Goal: Information Seeking & Learning: Learn about a topic

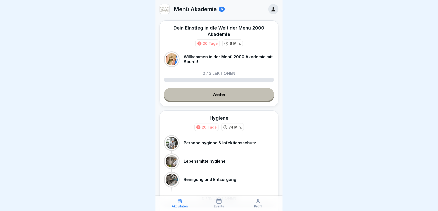
click at [216, 93] on link "Weiter" at bounding box center [219, 94] width 110 height 13
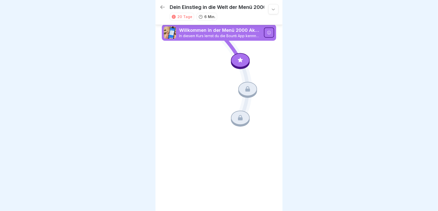
click at [241, 60] on icon at bounding box center [240, 60] width 5 height 5
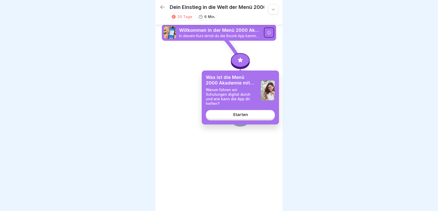
click at [238, 112] on div "Starten" at bounding box center [240, 114] width 15 height 5
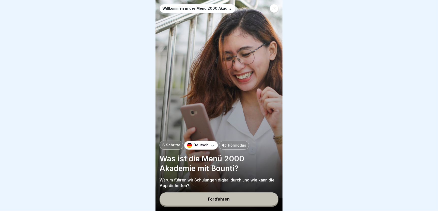
scroll to position [4, 0]
click at [224, 201] on div "Fortfahren" at bounding box center [219, 198] width 22 height 5
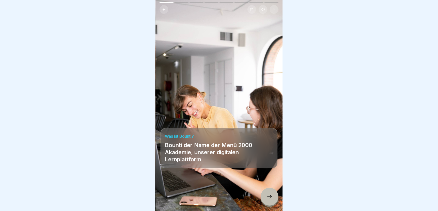
click at [270, 198] on icon at bounding box center [270, 196] width 6 height 6
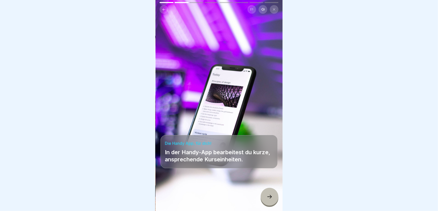
click at [270, 198] on icon at bounding box center [270, 196] width 6 height 6
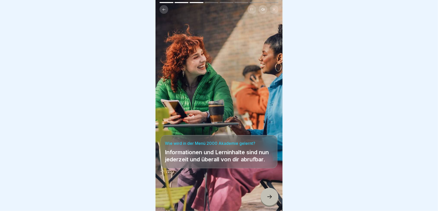
click at [270, 198] on icon at bounding box center [270, 196] width 6 height 6
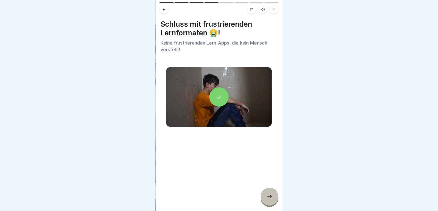
click at [270, 198] on icon at bounding box center [270, 196] width 6 height 6
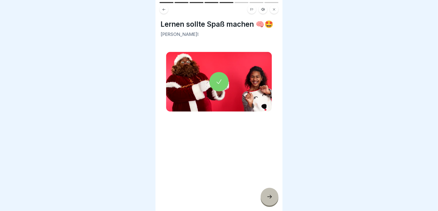
click at [270, 198] on icon at bounding box center [270, 196] width 6 height 6
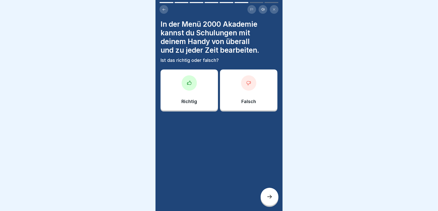
click at [185, 91] on div "Richtig" at bounding box center [189, 89] width 57 height 41
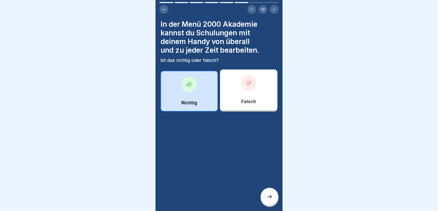
click at [266, 195] on div at bounding box center [270, 197] width 18 height 18
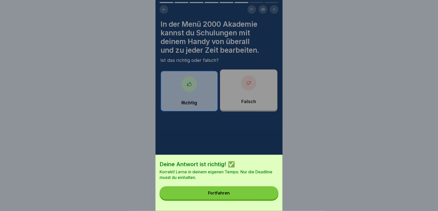
click at [229, 195] on div "Fortfahren" at bounding box center [219, 192] width 22 height 5
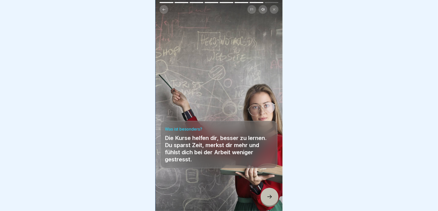
click at [268, 197] on icon at bounding box center [270, 196] width 6 height 6
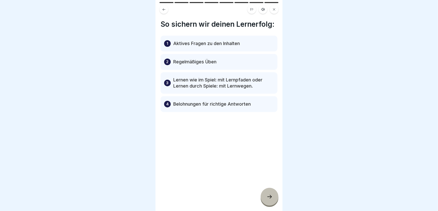
click at [269, 199] on icon at bounding box center [270, 196] width 6 height 6
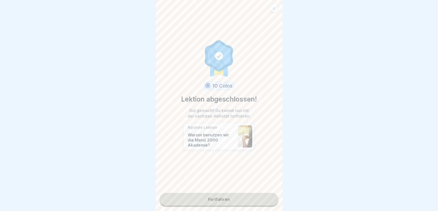
click at [226, 195] on link "Fortfahren" at bounding box center [219, 199] width 119 height 13
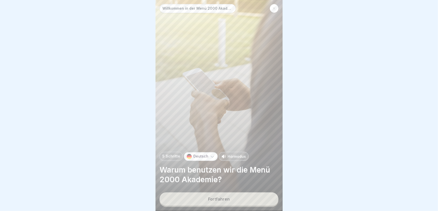
click at [229, 199] on button "Fortfahren" at bounding box center [219, 198] width 119 height 13
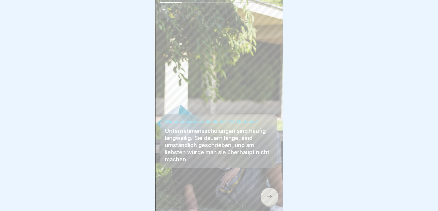
click at [271, 195] on icon at bounding box center [270, 196] width 6 height 6
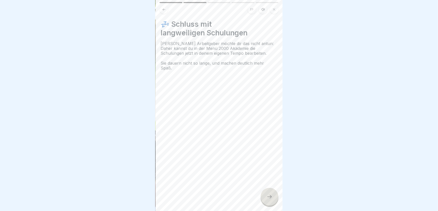
click at [268, 197] on icon at bounding box center [270, 196] width 6 height 6
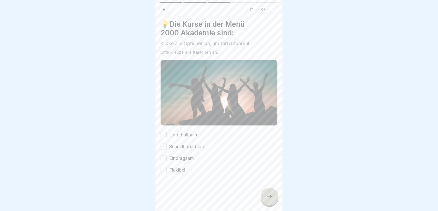
click at [163, 132] on button "Unterhaltsam" at bounding box center [164, 135] width 6 height 6
click at [163, 143] on button "Schnell bearbeitet" at bounding box center [164, 146] width 6 height 6
click at [164, 155] on button "Einprägsam" at bounding box center [164, 158] width 6 height 6
click at [164, 167] on button "Flexibel" at bounding box center [164, 170] width 6 height 6
click at [271, 197] on icon at bounding box center [270, 196] width 6 height 6
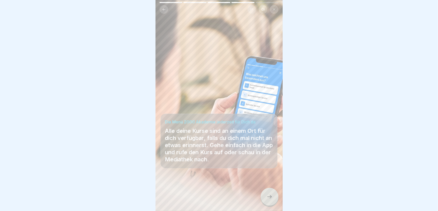
click at [271, 197] on icon at bounding box center [270, 196] width 6 height 6
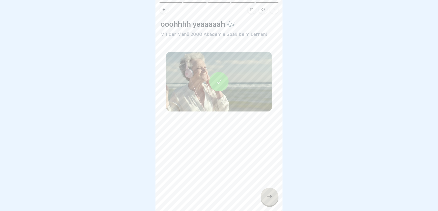
click at [271, 197] on icon at bounding box center [270, 196] width 6 height 6
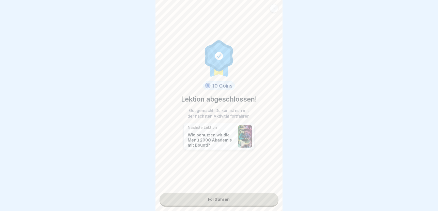
click at [218, 195] on link "Fortfahren" at bounding box center [219, 199] width 119 height 13
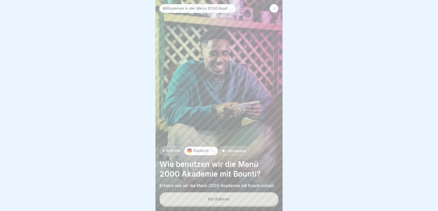
click at [222, 198] on div "Fortfahren" at bounding box center [219, 198] width 22 height 5
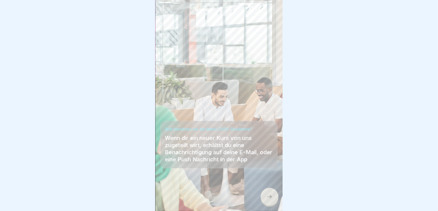
click at [270, 197] on icon at bounding box center [270, 196] width 6 height 6
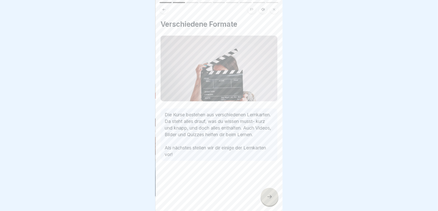
click at [270, 197] on icon at bounding box center [270, 196] width 6 height 6
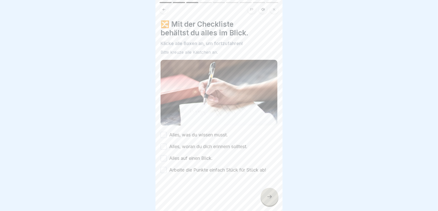
click at [161, 132] on button "Alles, was du wissen musst." at bounding box center [164, 135] width 6 height 6
click at [161, 143] on button "Alles, woran du dich erinnern solltest." at bounding box center [164, 146] width 6 height 6
click at [163, 155] on button "Alles auf einen Blick." at bounding box center [164, 158] width 6 height 6
click at [163, 167] on button "Arbeite die Punkte einfach Stück für Stück ab!" at bounding box center [164, 170] width 6 height 6
click at [269, 199] on icon at bounding box center [270, 196] width 6 height 6
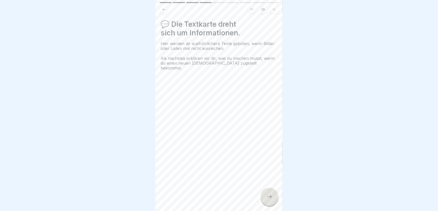
click at [272, 199] on div at bounding box center [270, 197] width 18 height 18
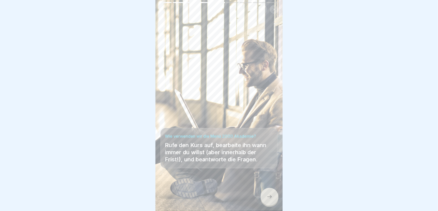
click at [268, 198] on icon at bounding box center [270, 196] width 6 height 6
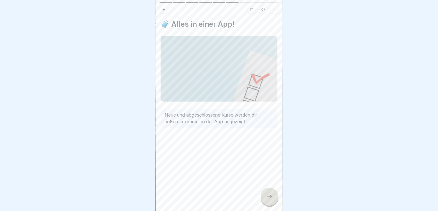
click at [268, 198] on icon at bounding box center [270, 196] width 6 height 6
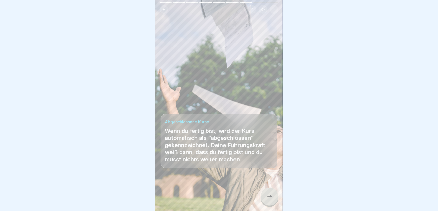
click at [268, 198] on icon at bounding box center [270, 196] width 6 height 6
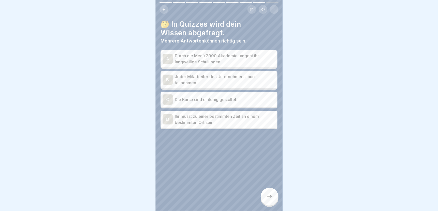
click at [164, 54] on div "A" at bounding box center [168, 59] width 10 height 10
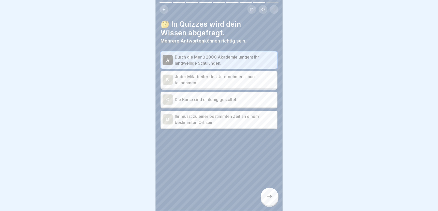
click at [168, 77] on div "B" at bounding box center [168, 79] width 10 height 10
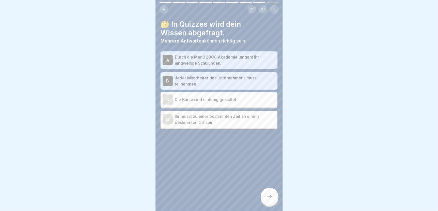
click at [268, 199] on div at bounding box center [270, 197] width 18 height 18
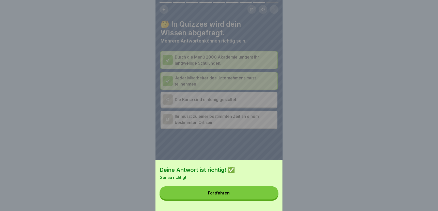
click at [246, 197] on button "Fortfahren" at bounding box center [219, 192] width 119 height 13
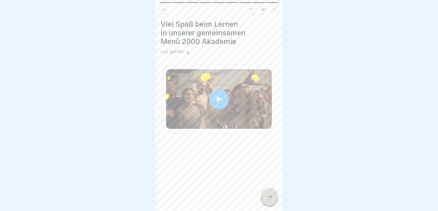
click at [269, 197] on icon at bounding box center [270, 196] width 6 height 6
click at [269, 198] on icon at bounding box center [270, 196] width 6 height 6
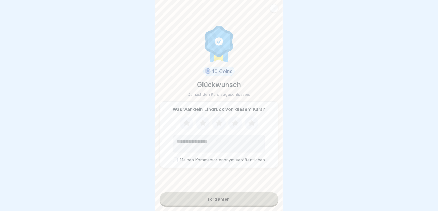
click at [223, 200] on div "Fortfahren" at bounding box center [219, 198] width 22 height 5
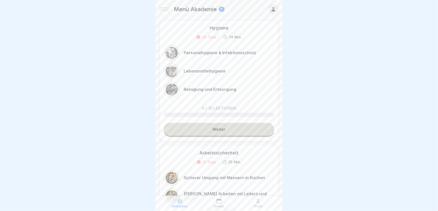
click at [271, 7] on icon at bounding box center [273, 9] width 4 height 4
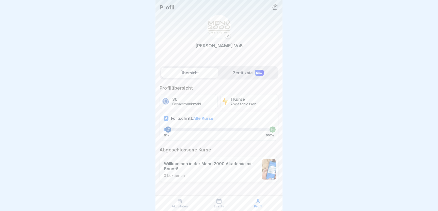
scroll to position [4, 0]
click at [176, 202] on div "Aktivitäten" at bounding box center [180, 203] width 37 height 10
